Goal: Information Seeking & Learning: Learn about a topic

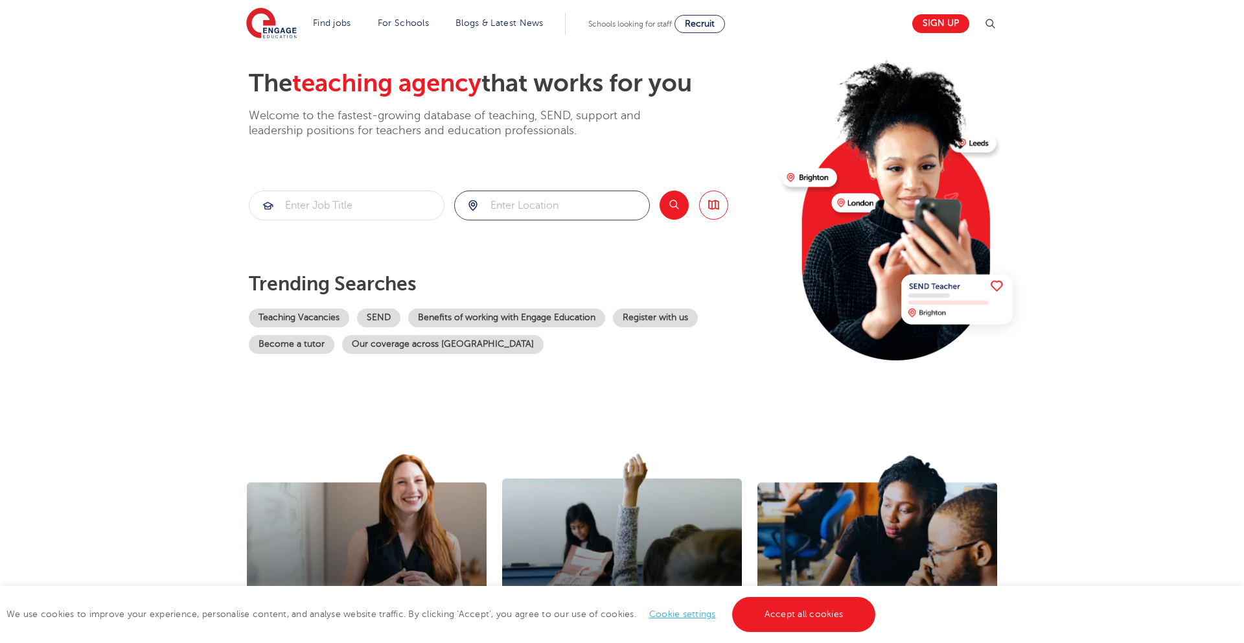
scroll to position [57, 0]
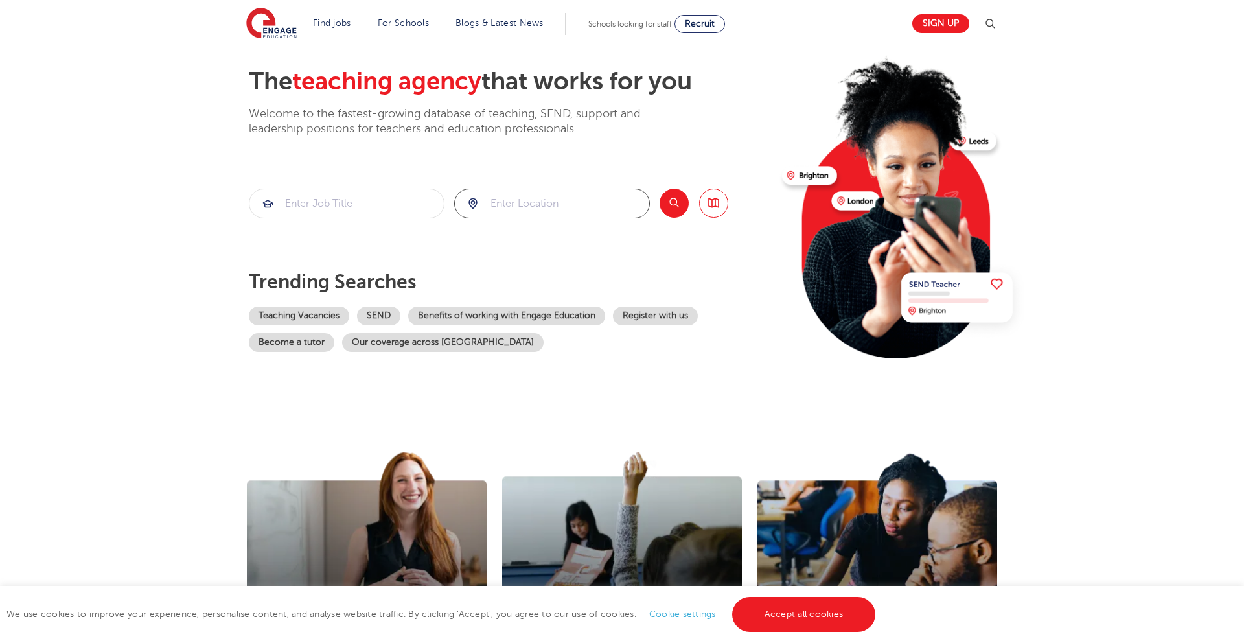
click at [522, 206] on input "search" at bounding box center [552, 203] width 194 height 29
click at [334, 204] on input "search" at bounding box center [347, 204] width 194 height 29
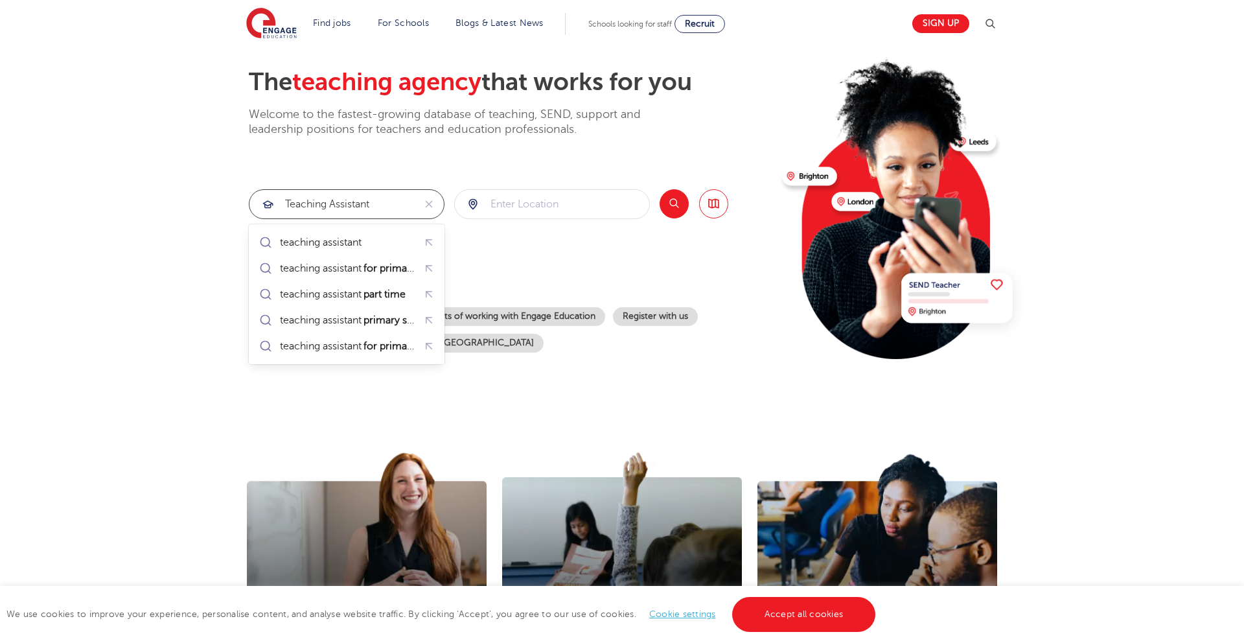
type input "teaching assistant"
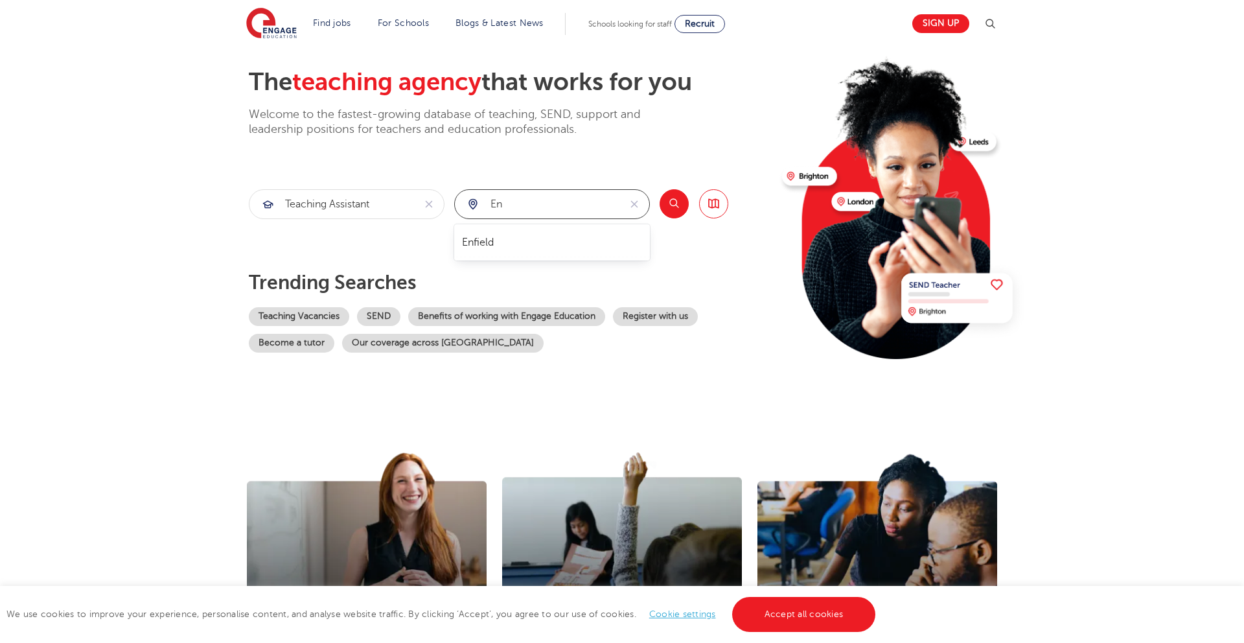
type input "e"
type input "n"
click at [677, 213] on button "Search" at bounding box center [674, 203] width 29 height 29
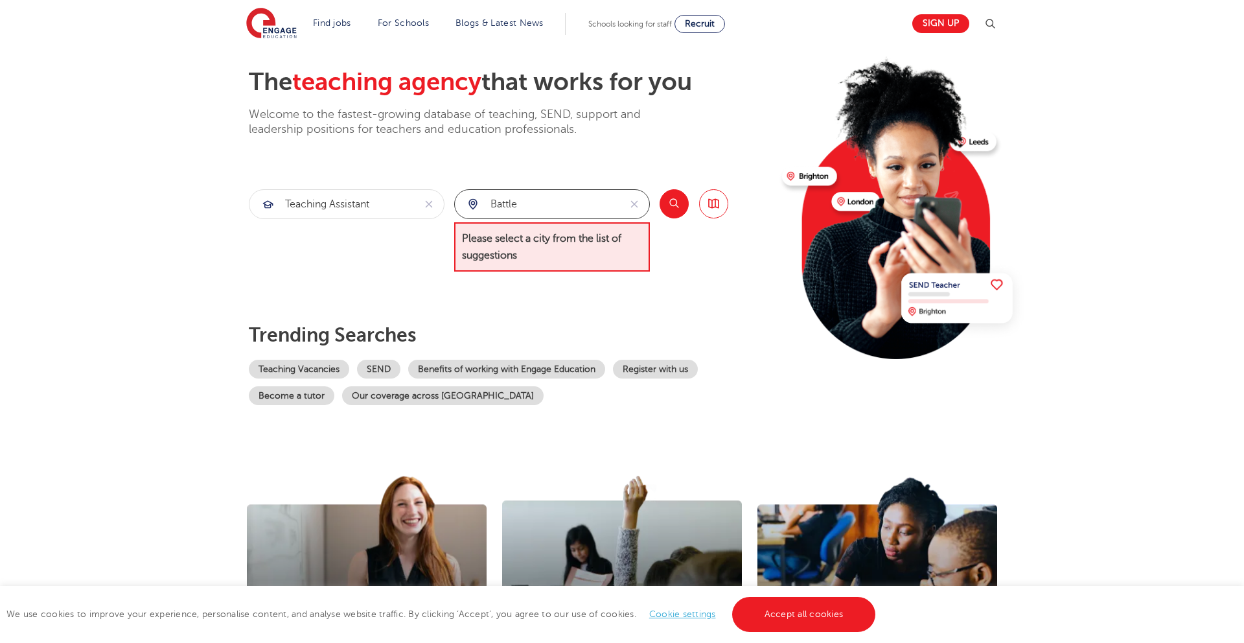
click at [528, 208] on input "battle" at bounding box center [537, 204] width 165 height 29
click at [452, 203] on section "teaching assistant battle Please select a city from the list of suggestions Sea…" at bounding box center [489, 230] width 480 height 83
click at [540, 203] on input "battle" at bounding box center [537, 204] width 165 height 29
drag, startPoint x: 519, startPoint y: 203, endPoint x: 485, endPoint y: 201, distance: 33.8
click at [485, 201] on input "battle" at bounding box center [537, 204] width 165 height 29
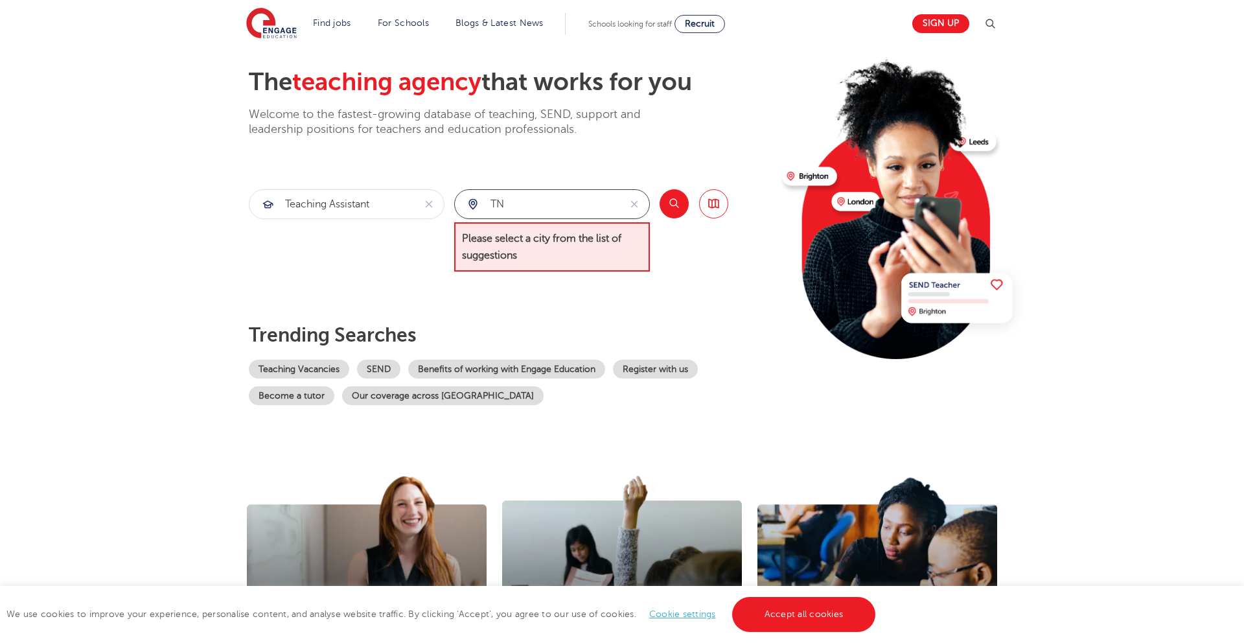
type input "T"
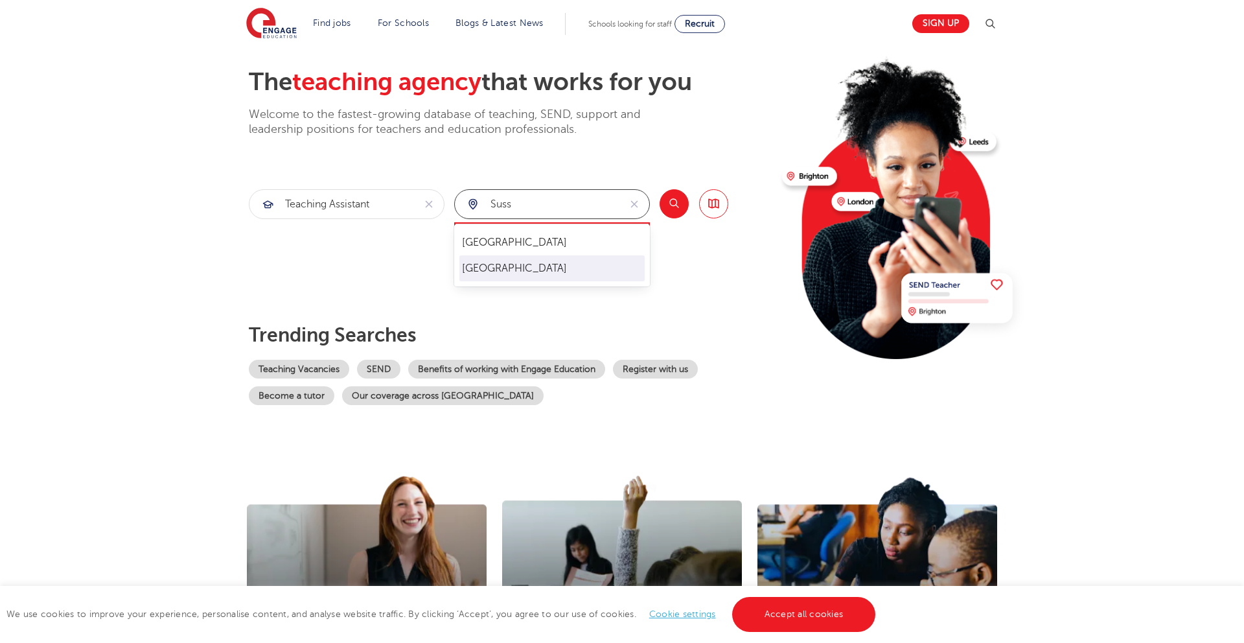
click at [514, 272] on li "[GEOGRAPHIC_DATA]" at bounding box center [551, 268] width 185 height 26
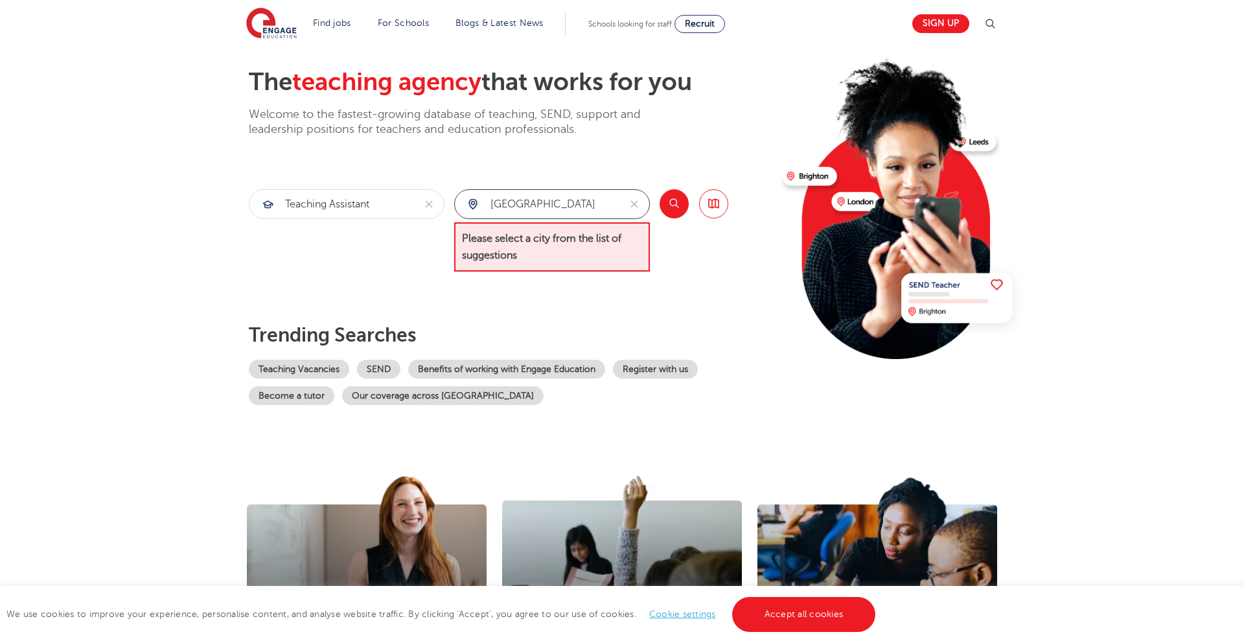
type input "[GEOGRAPHIC_DATA]"
click at [664, 207] on button "Search" at bounding box center [674, 203] width 29 height 29
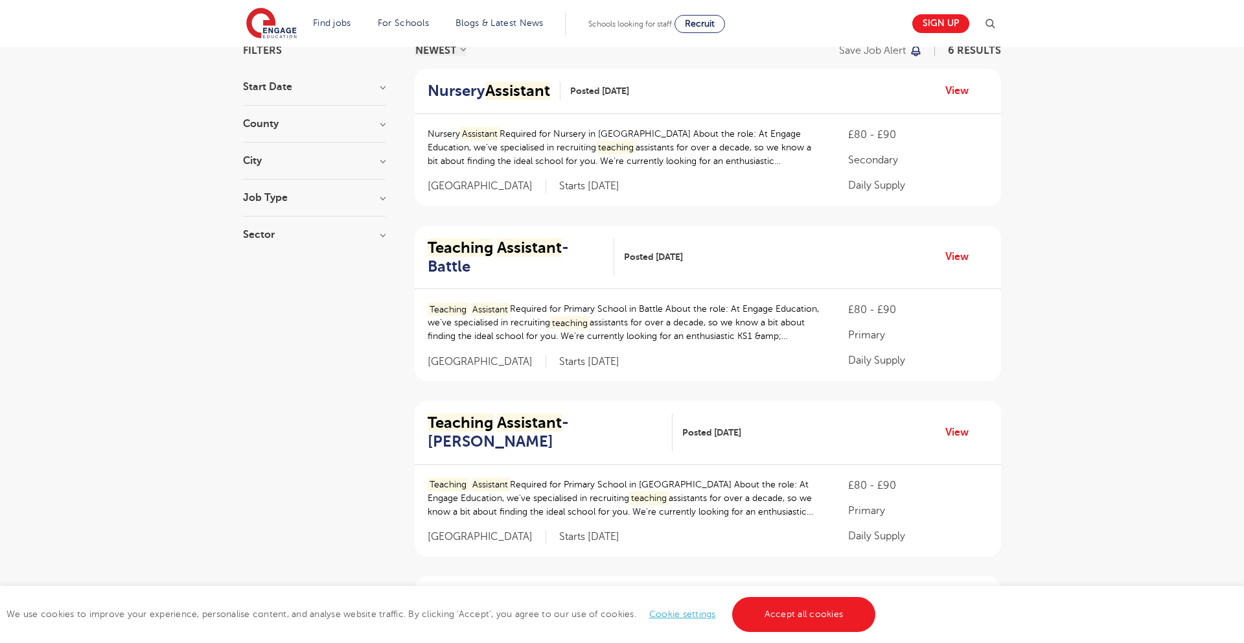
scroll to position [122, 0]
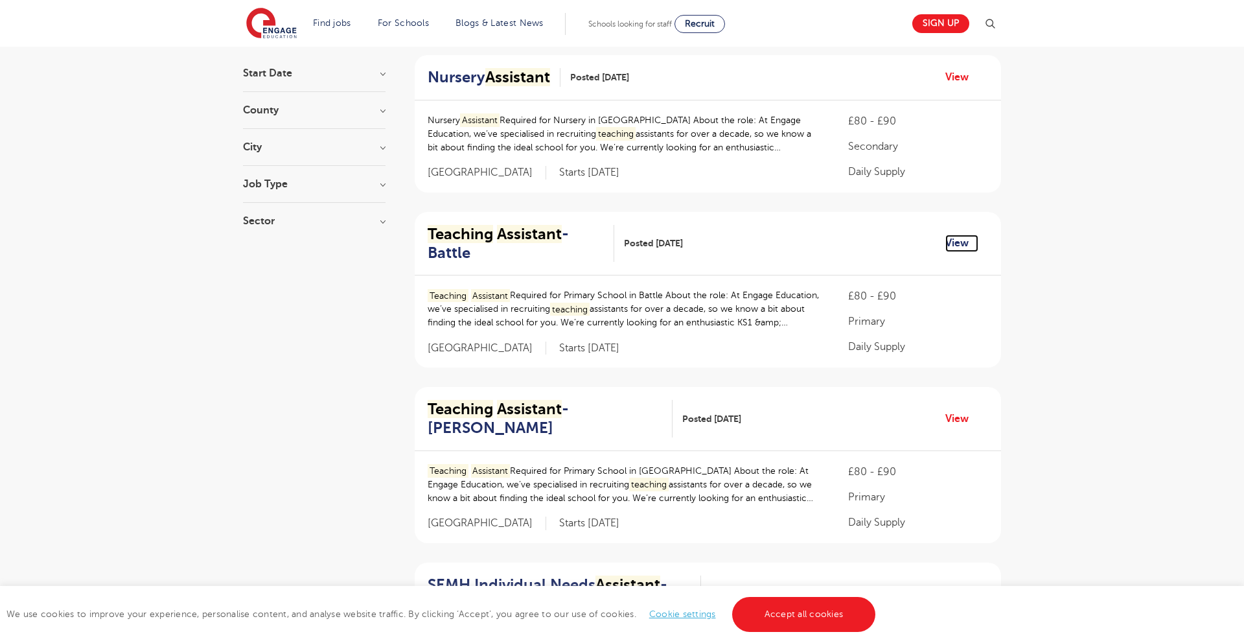
click at [951, 242] on link "View" at bounding box center [962, 243] width 33 height 17
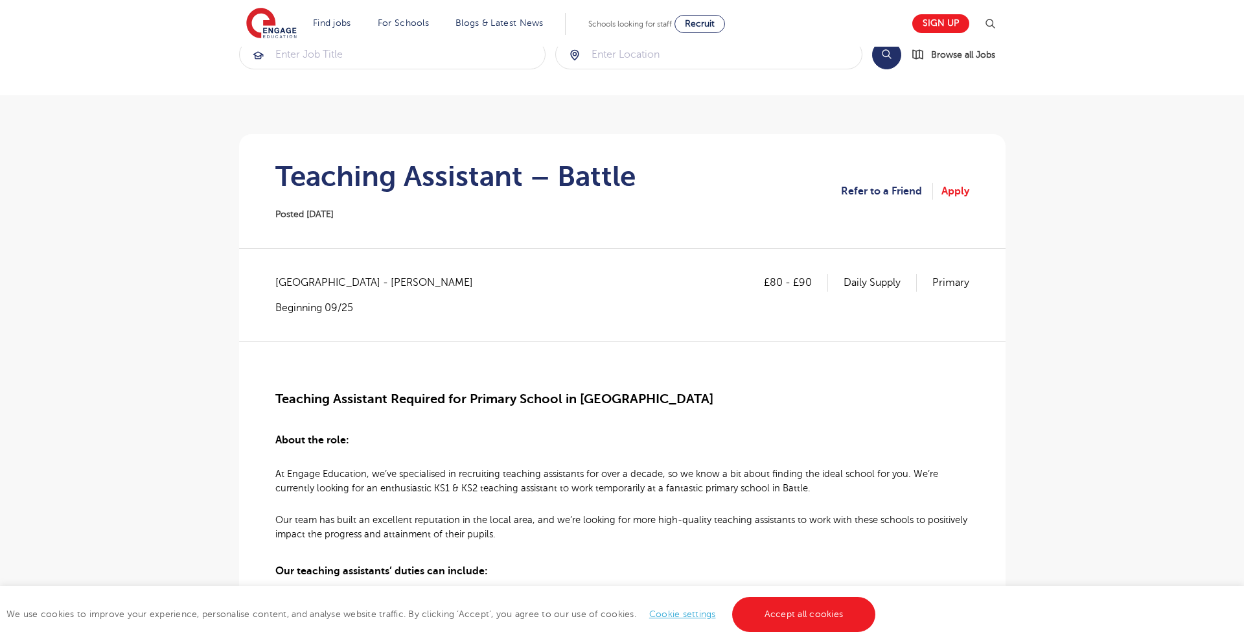
scroll to position [39, 0]
